Goal: Task Accomplishment & Management: Manage account settings

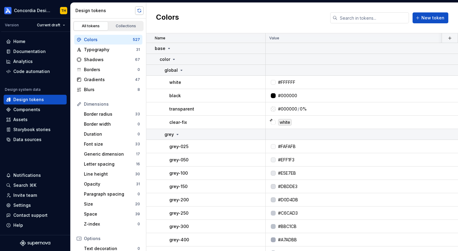
click at [140, 12] on button "button" at bounding box center [139, 10] width 8 height 8
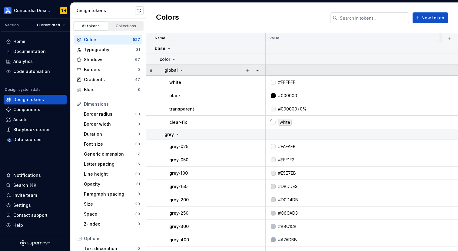
click at [180, 72] on icon at bounding box center [181, 70] width 5 height 5
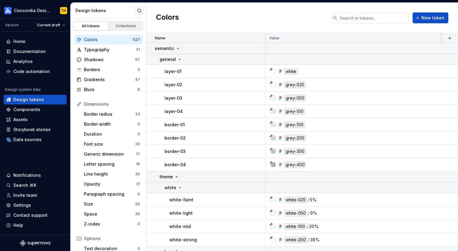
click at [118, 44] on div "Colors 527" at bounding box center [108, 40] width 68 height 10
click at [118, 50] on div "Typography" at bounding box center [110, 50] width 52 height 6
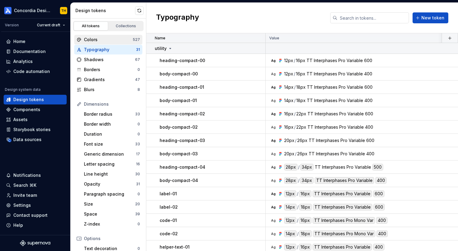
click at [122, 38] on div "Colors" at bounding box center [108, 40] width 49 height 6
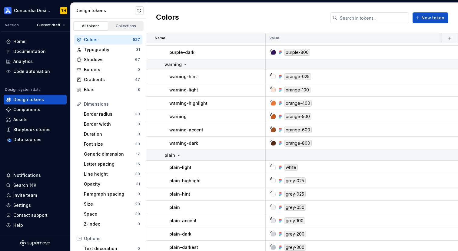
scroll to position [644, 0]
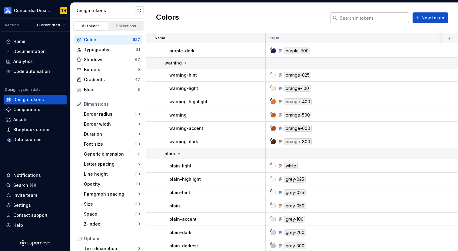
click at [351, 19] on input "text" at bounding box center [374, 17] width 72 height 11
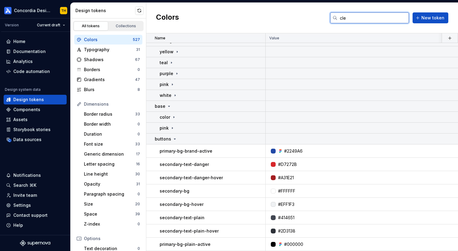
scroll to position [0, 0]
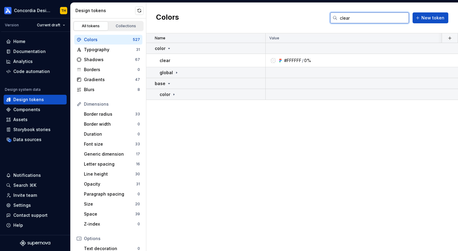
type input "clear-"
type input "clear"
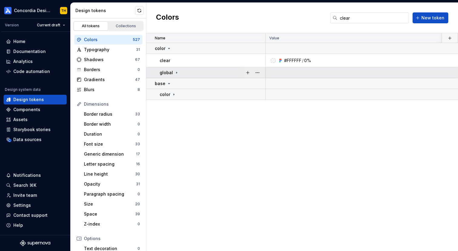
click at [174, 73] on icon at bounding box center [176, 72] width 5 height 5
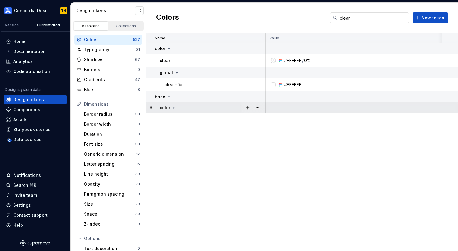
click at [174, 107] on icon at bounding box center [173, 107] width 5 height 5
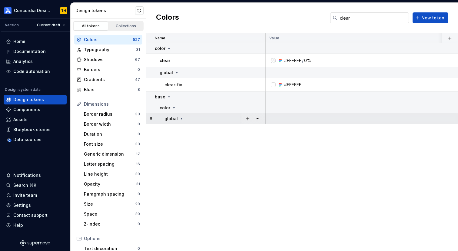
click at [177, 120] on div "global" at bounding box center [174, 119] width 19 height 6
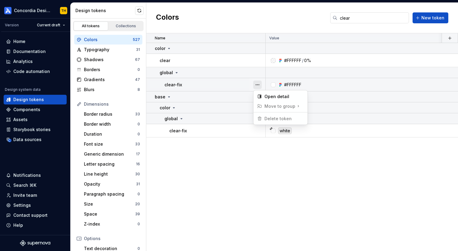
click at [257, 84] on button "button" at bounding box center [257, 85] width 8 height 8
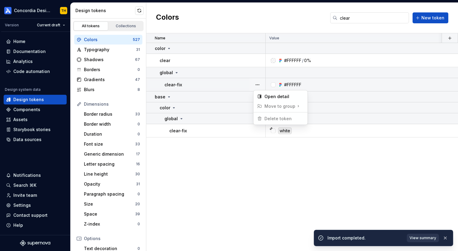
click at [258, 87] on button "button" at bounding box center [257, 85] width 8 height 8
click at [238, 84] on html "Concordia Design System TH Version Current draft Home Documentation Analytics C…" at bounding box center [229, 125] width 458 height 251
click at [255, 87] on button "button" at bounding box center [257, 85] width 8 height 8
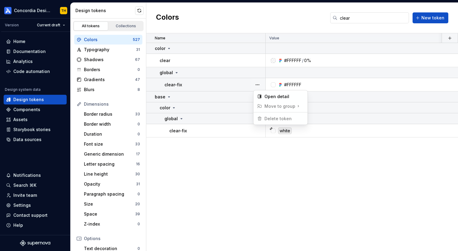
click at [271, 118] on span "Delete token" at bounding box center [274, 119] width 39 height 10
click at [244, 87] on html "Concordia Design System TH Version Current draft Home Documentation Analytics C…" at bounding box center [229, 125] width 458 height 251
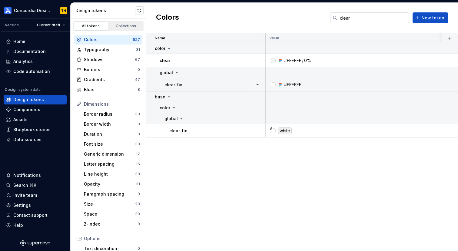
click at [222, 87] on div "clear-fix" at bounding box center [215, 85] width 101 height 6
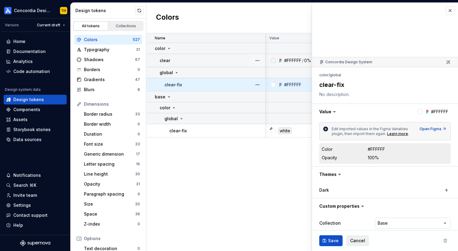
scroll to position [0, 17]
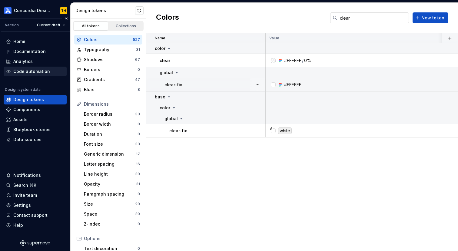
click at [44, 73] on div "Code automation" at bounding box center [31, 71] width 37 height 6
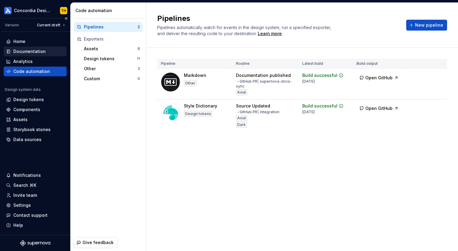
click at [38, 49] on div "Documentation" at bounding box center [29, 51] width 32 height 6
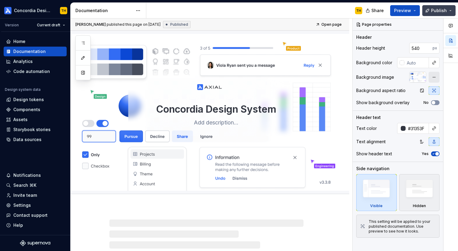
click at [441, 9] on span "Publish" at bounding box center [439, 11] width 16 height 6
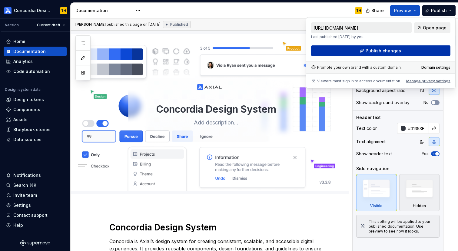
click at [405, 48] on button "Publish changes" at bounding box center [380, 50] width 139 height 11
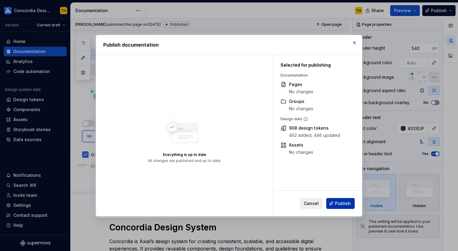
click at [344, 203] on span "Publish" at bounding box center [343, 204] width 16 height 6
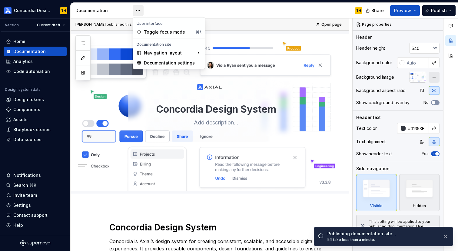
click at [137, 10] on html "Concordia Design System TH Version Current draft Home Documentation Analytics C…" at bounding box center [229, 125] width 458 height 251
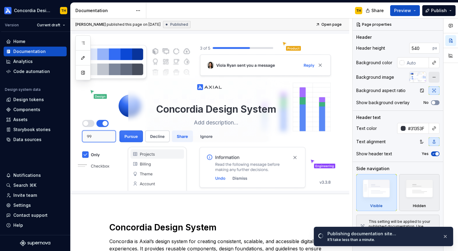
click at [161, 6] on html "Concordia Design System TH Version Current draft Home Documentation Analytics C…" at bounding box center [229, 125] width 458 height 251
type textarea "*"
